Goal: Information Seeking & Learning: Learn about a topic

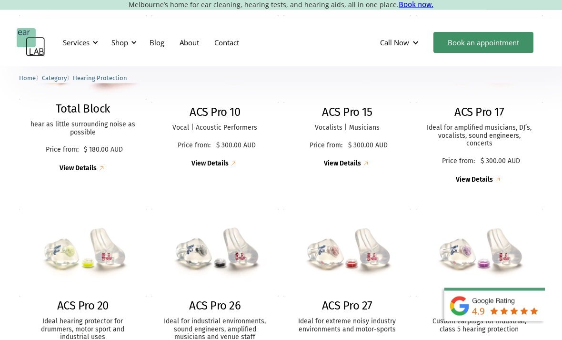
scroll to position [302, 0]
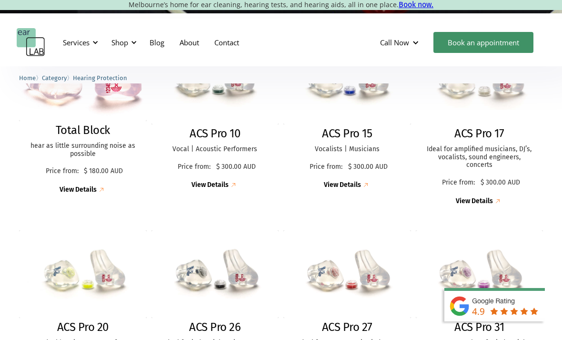
click at [493, 196] on img at bounding box center [498, 201] width 10 height 10
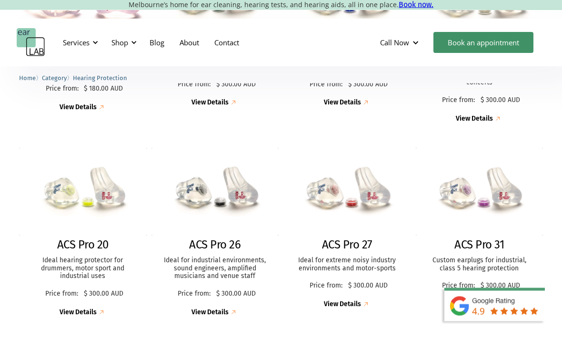
scroll to position [384, 0]
click at [357, 300] on div "View Details" at bounding box center [342, 304] width 37 height 8
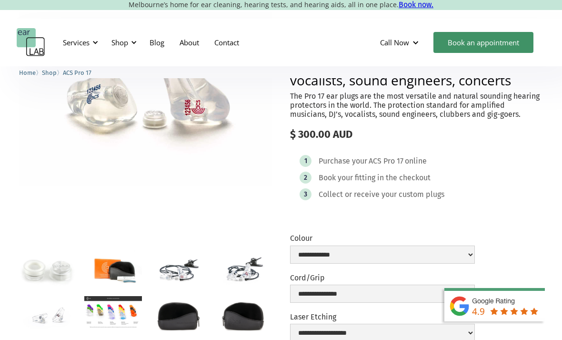
scroll to position [139, 0]
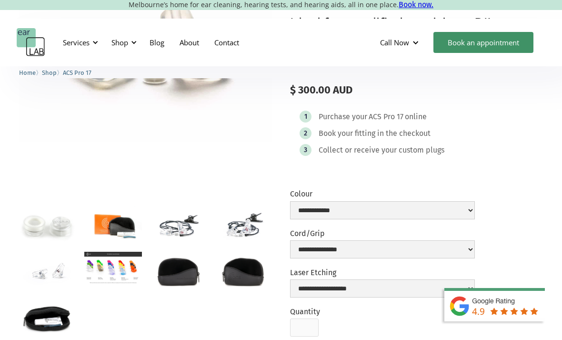
click at [175, 230] on img "open lightbox" at bounding box center [179, 225] width 58 height 38
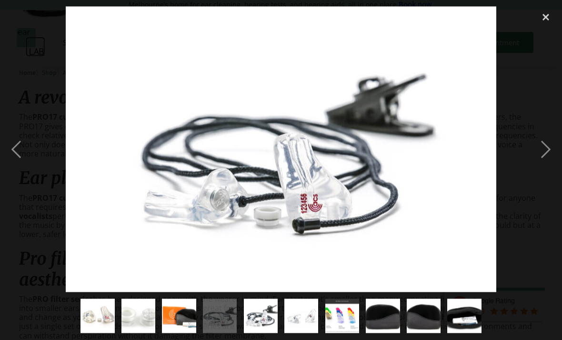
scroll to position [454, 0]
click at [310, 333] on img "show item 6 of 10" at bounding box center [301, 316] width 51 height 34
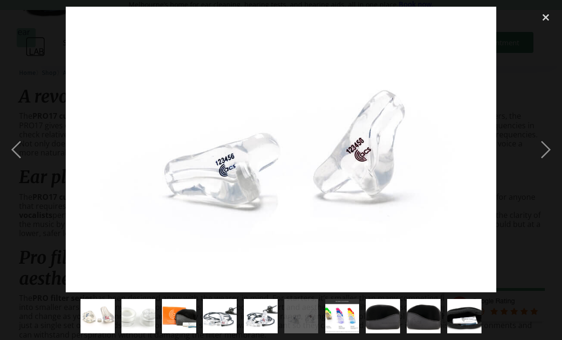
click at [353, 333] on img "show item 7 of 10" at bounding box center [342, 316] width 61 height 34
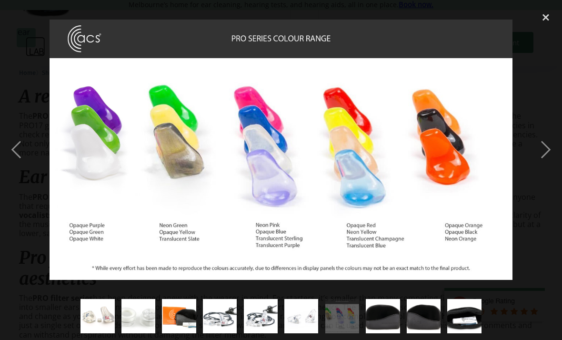
click at [542, 168] on div "next image" at bounding box center [546, 149] width 32 height 285
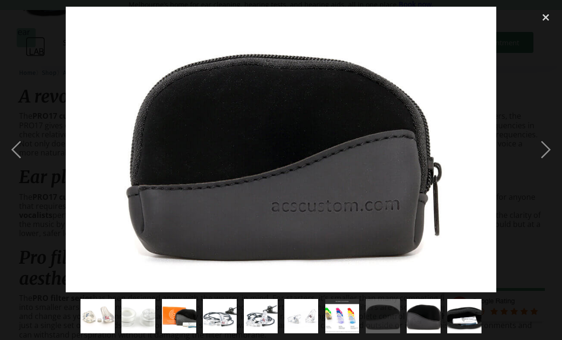
click at [533, 174] on div "next image" at bounding box center [546, 149] width 32 height 285
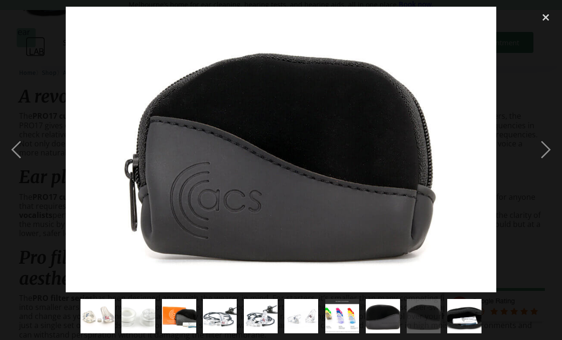
click at [544, 13] on div "close lightbox" at bounding box center [546, 17] width 32 height 21
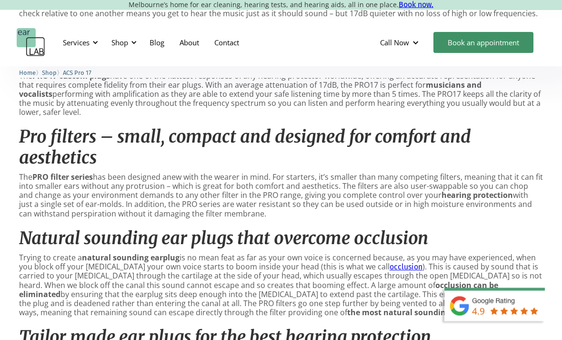
scroll to position [578, 0]
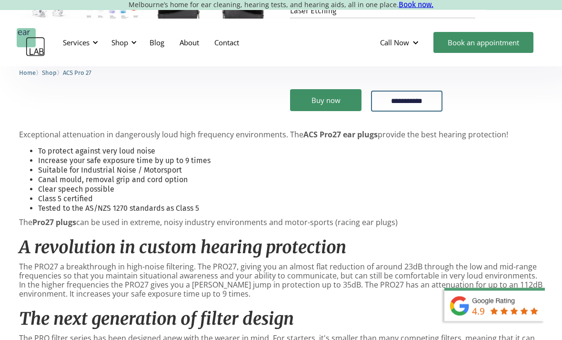
scroll to position [401, 0]
click at [281, 279] on p "The PRO27 a breakthrough in high-noise filtering. The PRO27, giving you an almo…" at bounding box center [281, 280] width 524 height 37
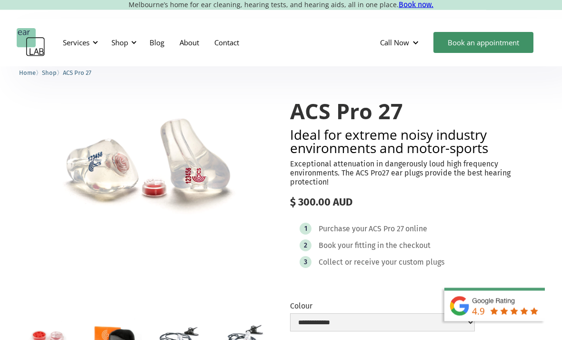
scroll to position [0, 0]
